Goal: Task Accomplishment & Management: Use online tool/utility

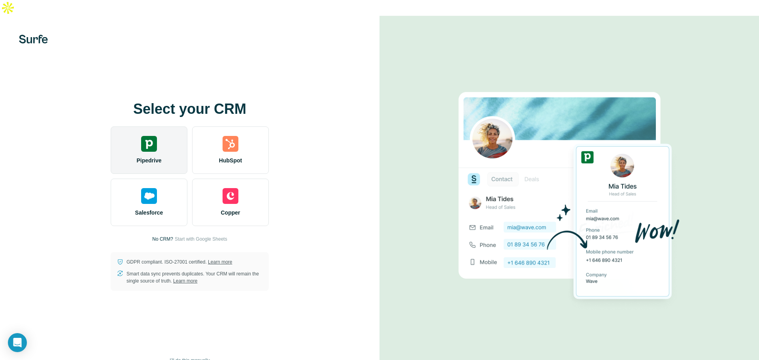
click at [155, 136] on img at bounding box center [149, 144] width 16 height 16
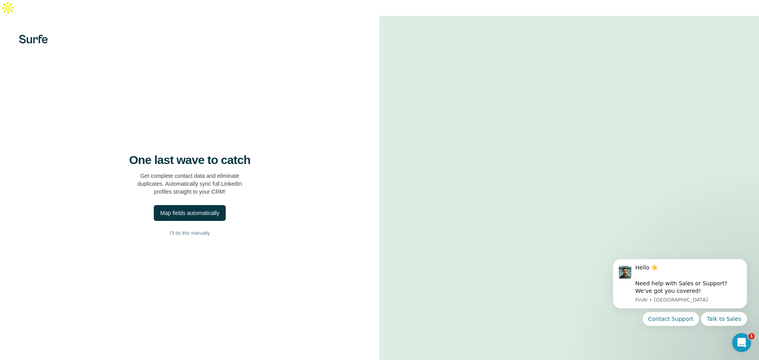
click at [694, 125] on video at bounding box center [569, 196] width 285 height 142
click at [744, 261] on icon "Dismiss notification" at bounding box center [744, 261] width 3 height 3
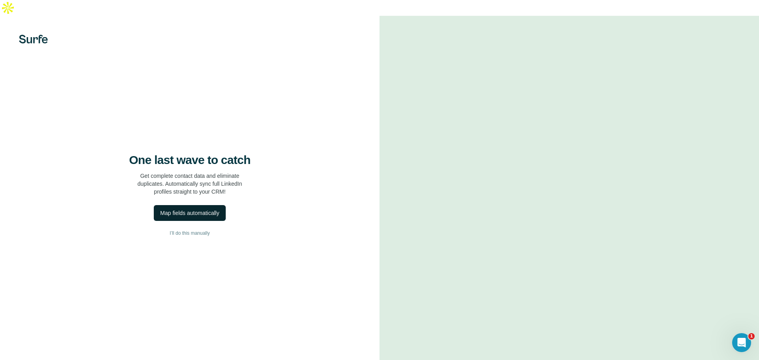
click at [197, 209] on div "Map fields automatically" at bounding box center [189, 213] width 59 height 8
